Goal: Task Accomplishment & Management: Use online tool/utility

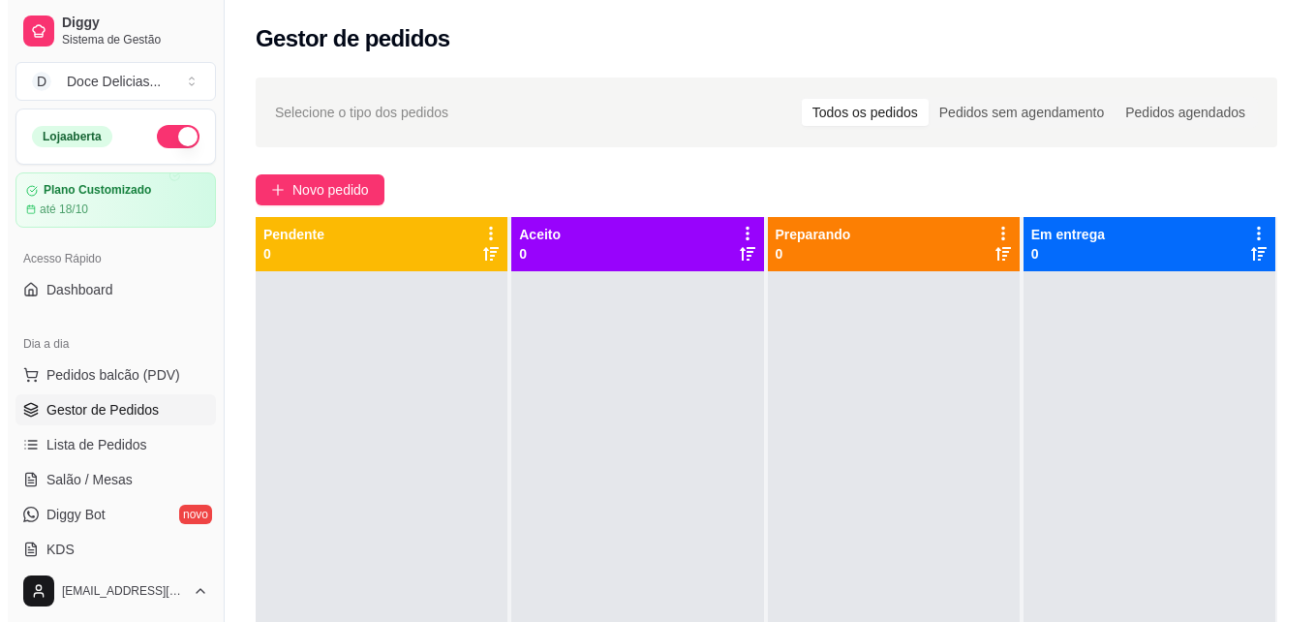
scroll to position [26, 0]
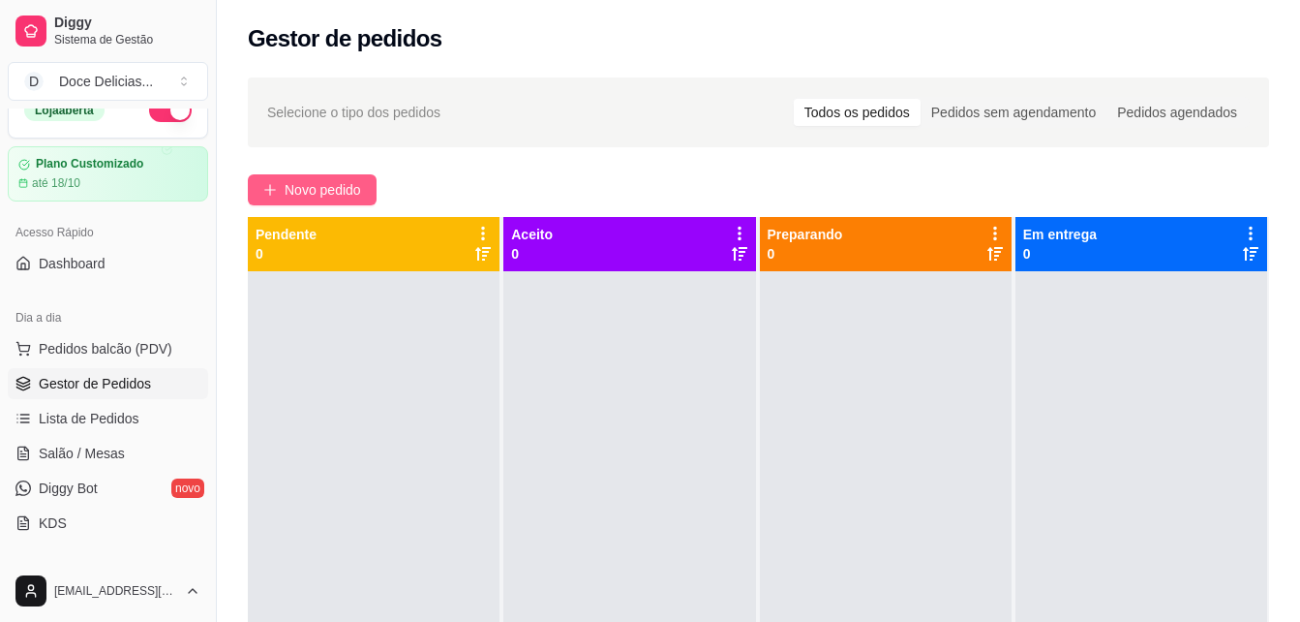
click at [294, 197] on span "Novo pedido" at bounding box center [323, 189] width 76 height 21
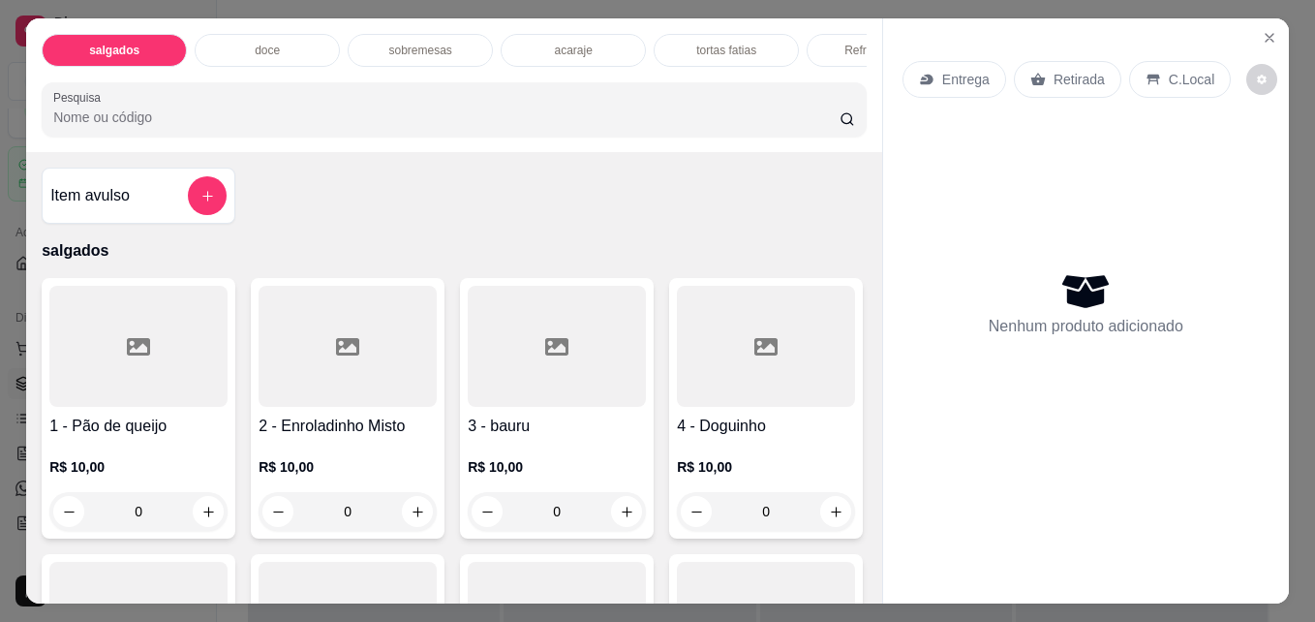
click at [292, 34] on div "doce" at bounding box center [267, 50] width 145 height 33
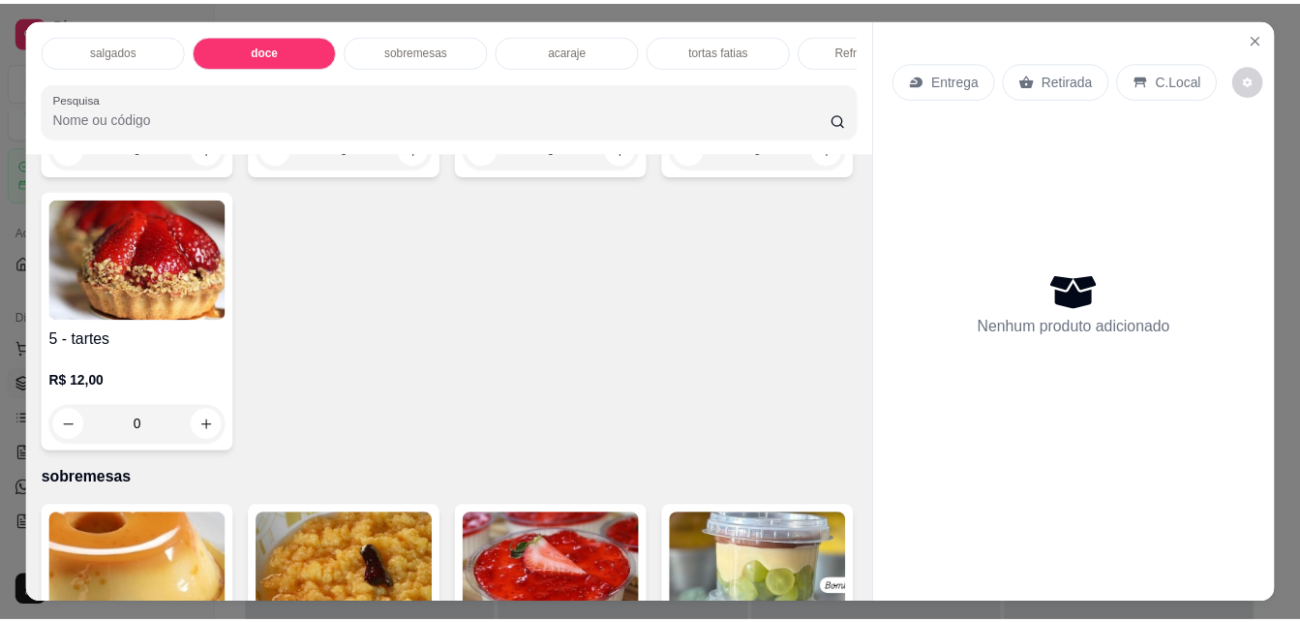
scroll to position [50, 0]
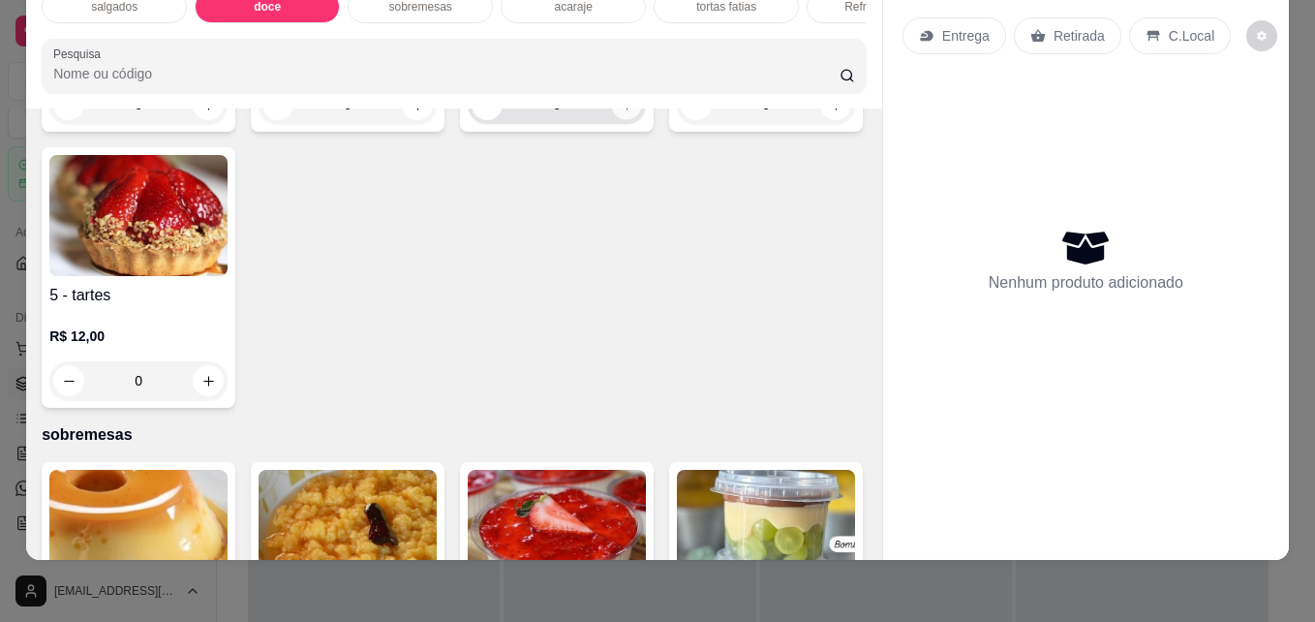
click at [620, 112] on icon "increase-product-quantity" at bounding box center [627, 105] width 15 height 15
type input "1"
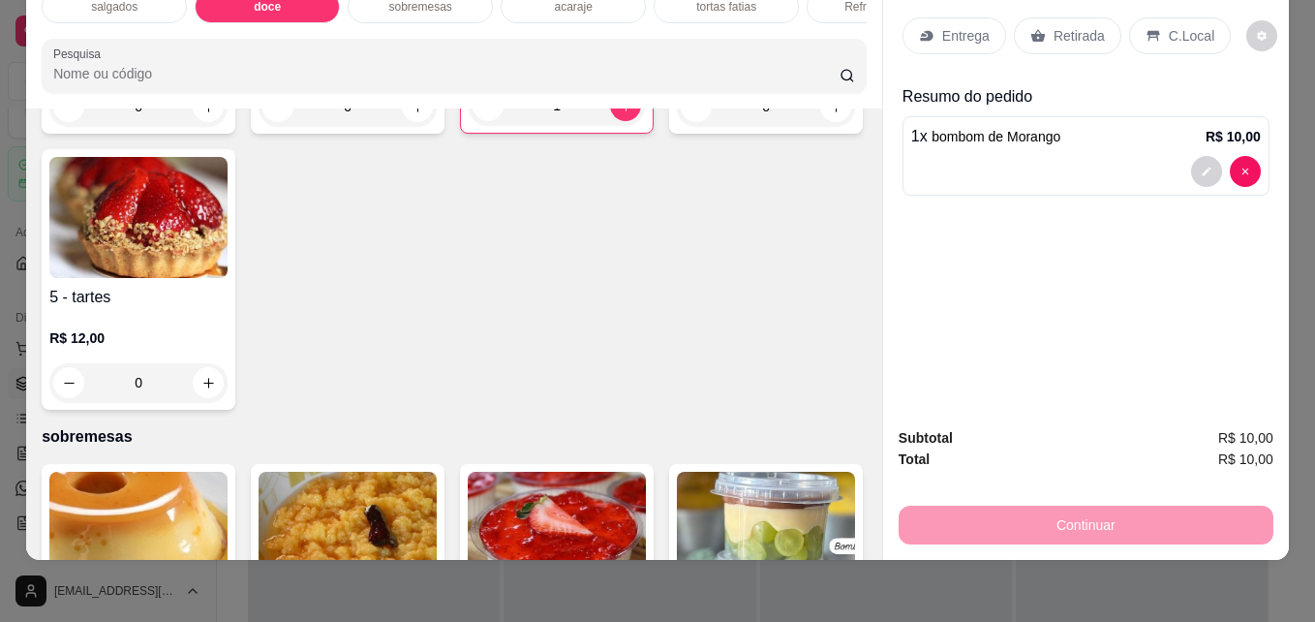
click at [1064, 26] on p "Retirada" at bounding box center [1078, 35] width 51 height 19
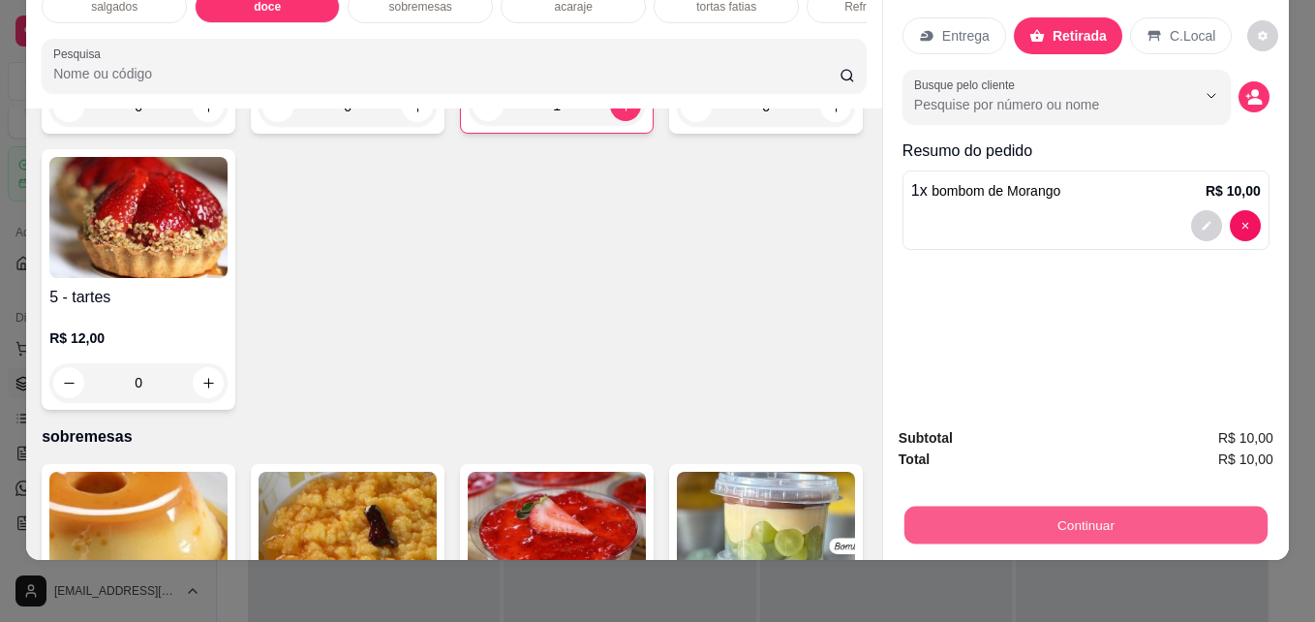
click at [904, 522] on button "Continuar" at bounding box center [1085, 524] width 363 height 38
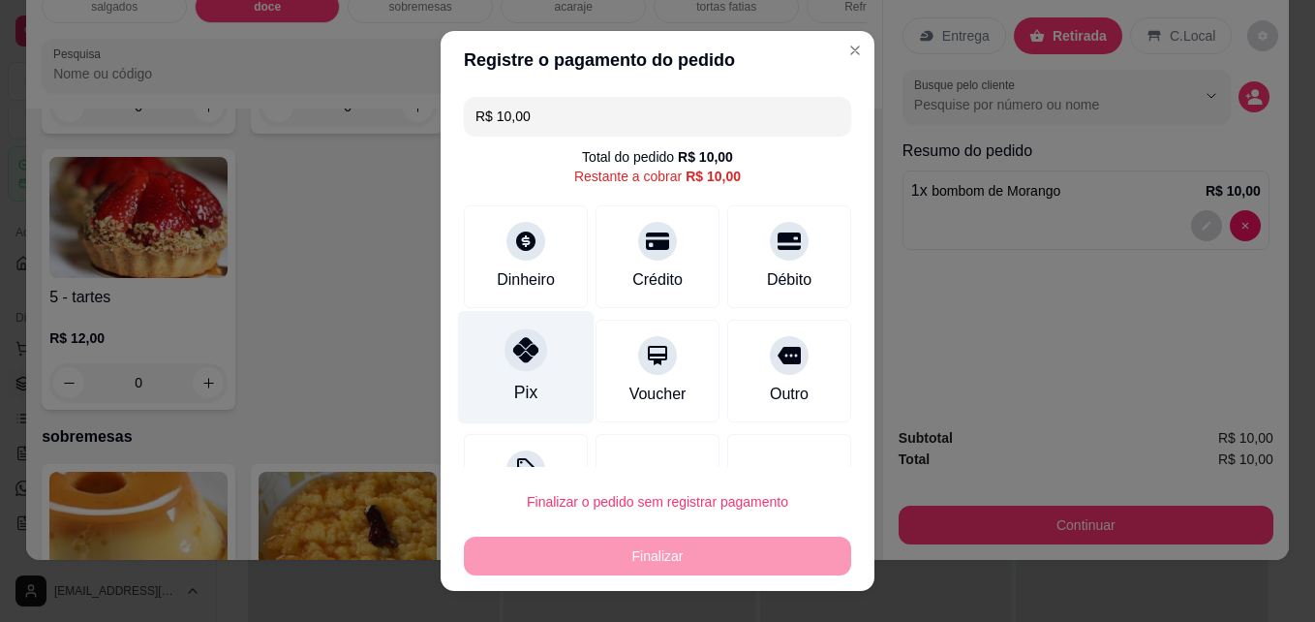
click at [529, 358] on div at bounding box center [525, 350] width 43 height 43
type input "R$ 0,00"
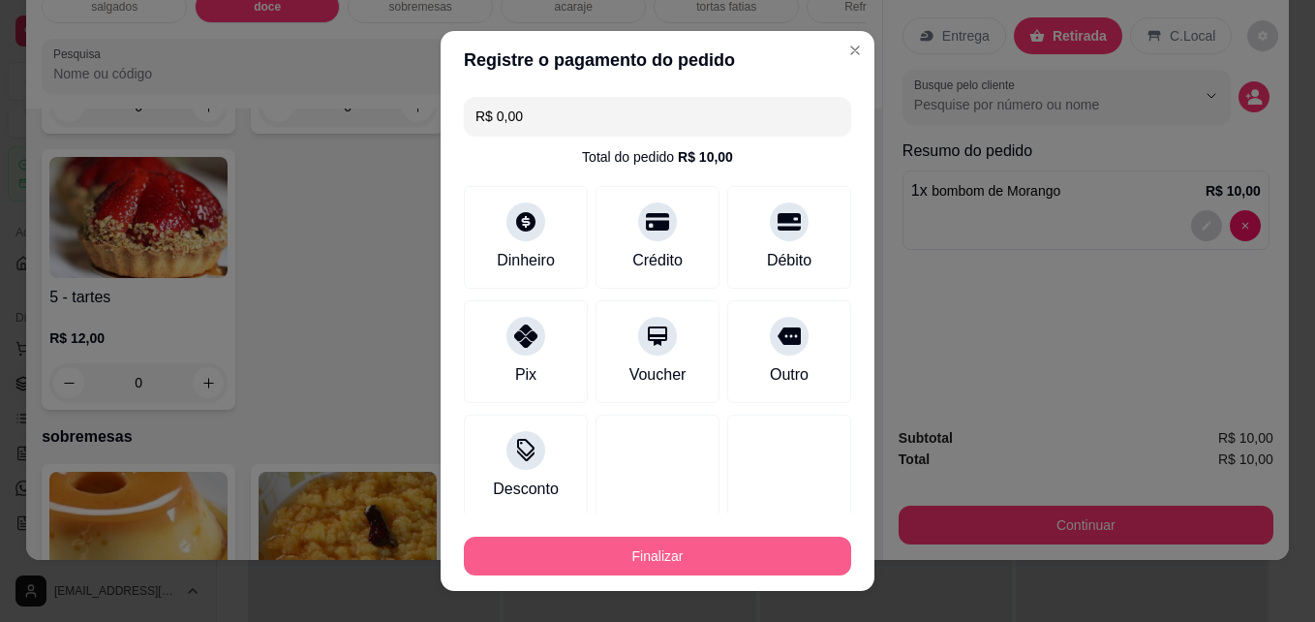
click at [668, 554] on button "Finalizar" at bounding box center [657, 555] width 387 height 39
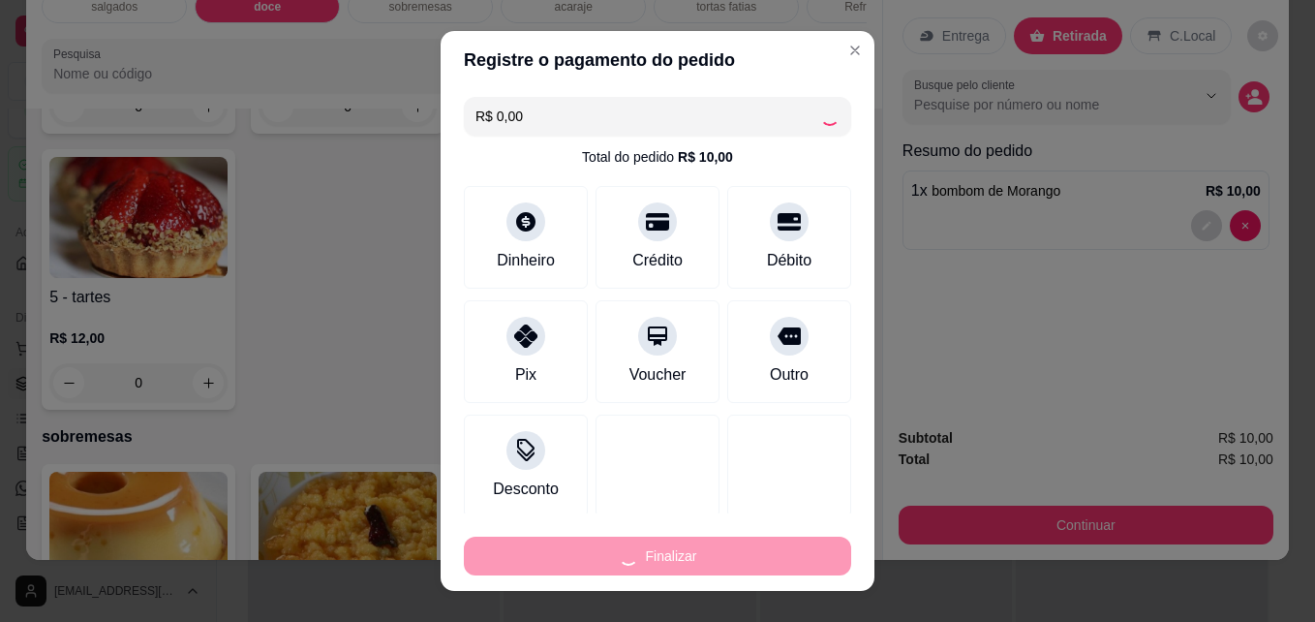
type input "0"
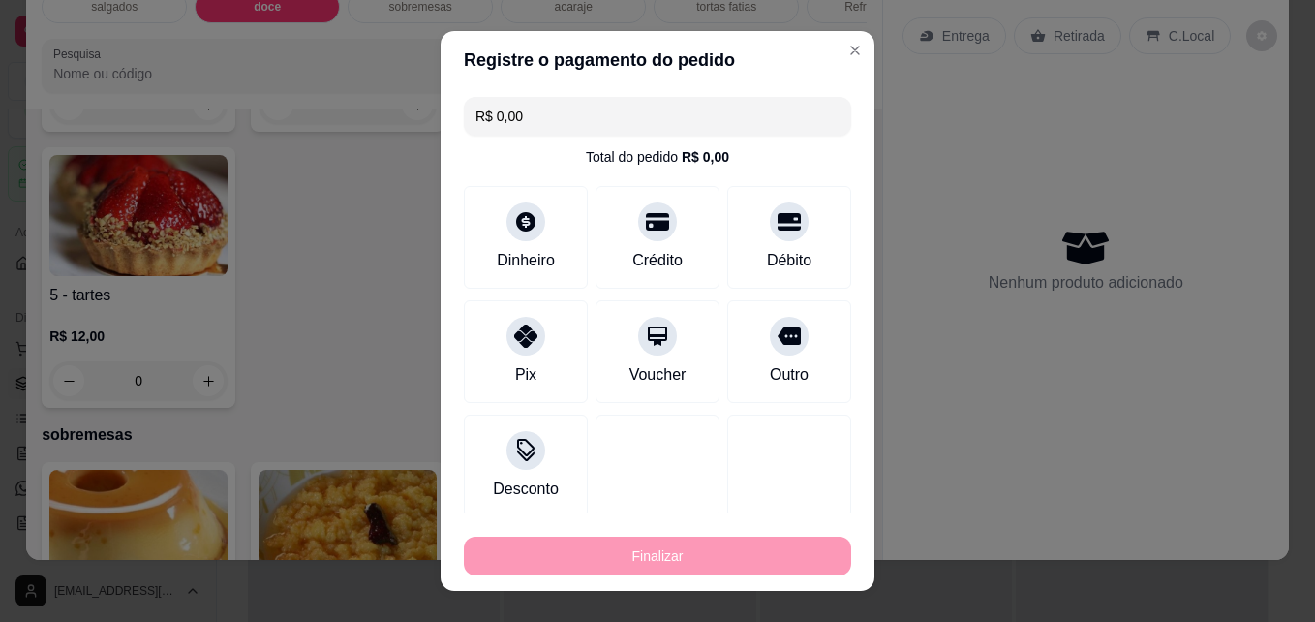
type input "-R$ 10,00"
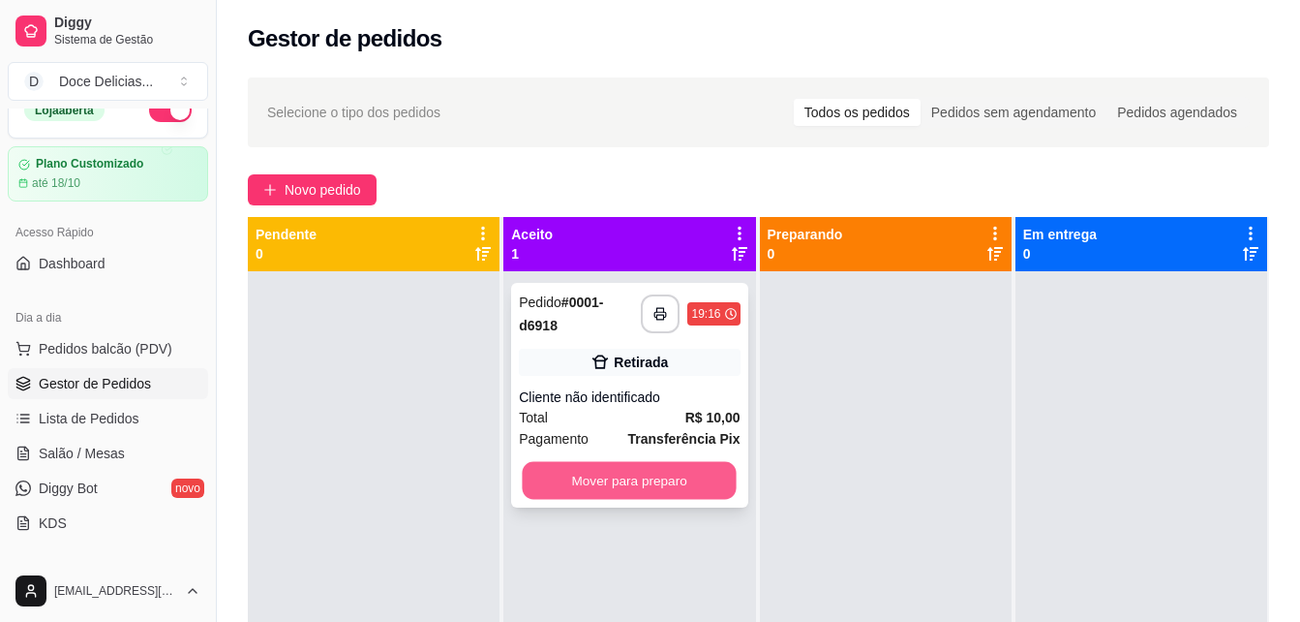
click at [615, 469] on button "Mover para preparo" at bounding box center [630, 481] width 214 height 38
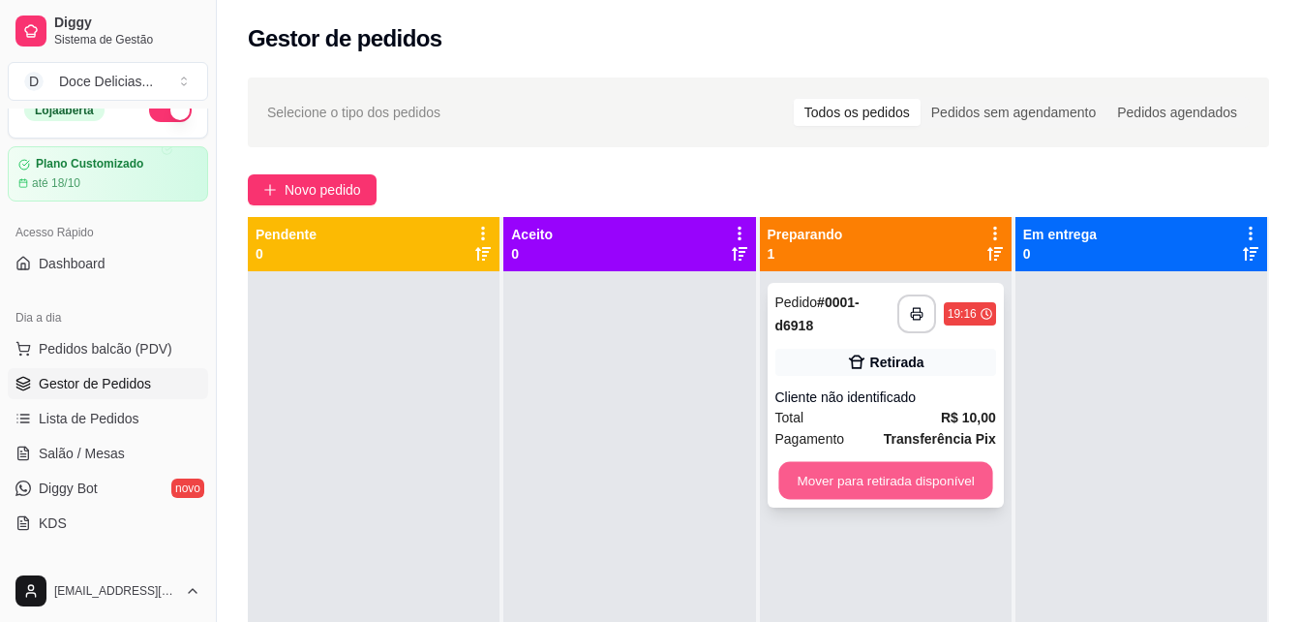
click at [834, 476] on button "Mover para retirada disponível" at bounding box center [885, 481] width 214 height 38
